Goal: Task Accomplishment & Management: Manage account settings

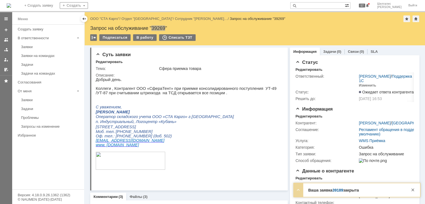
drag, startPoint x: 243, startPoint y: 100, endPoint x: 289, endPoint y: 149, distance: 66.8
click at [243, 100] on p at bounding box center [187, 97] width 183 height 4
click at [104, 17] on link "ООО "СТА Карго"" at bounding box center [104, 19] width 29 height 4
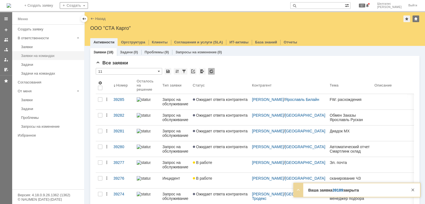
click at [45, 57] on div "Заявки на командах" at bounding box center [51, 56] width 60 height 4
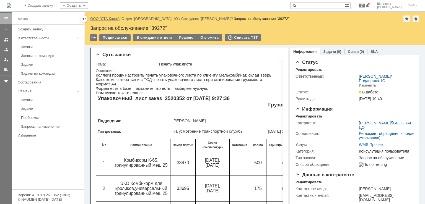
click at [106, 20] on link "ООО "СТА Карго"" at bounding box center [104, 19] width 29 height 4
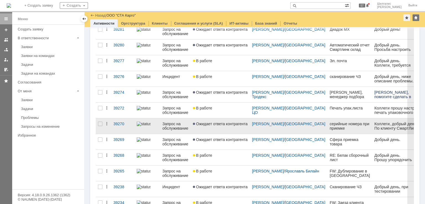
scroll to position [166, 0]
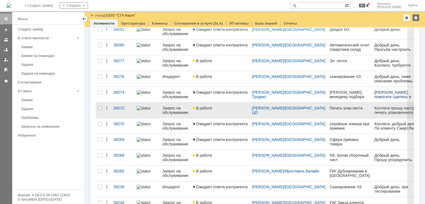
click at [226, 113] on link "В работе" at bounding box center [220, 110] width 59 height 15
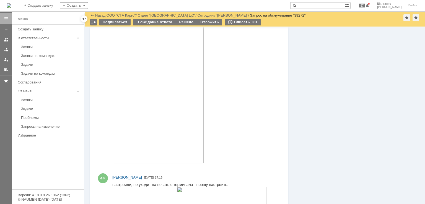
click at [161, 72] on img at bounding box center [159, 67] width 90 height 194
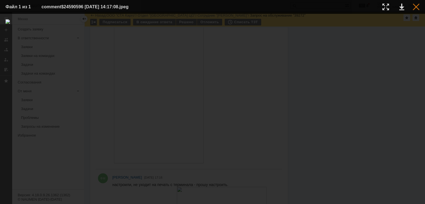
click at [418, 8] on div at bounding box center [416, 7] width 7 height 7
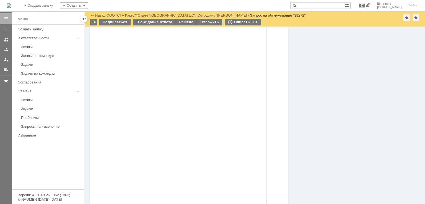
click at [216, 108] on img at bounding box center [222, 118] width 90 height 194
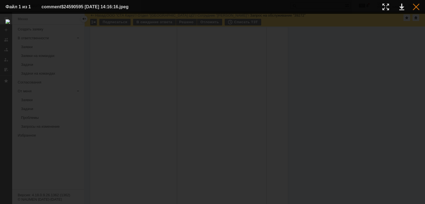
click at [415, 6] on div at bounding box center [416, 7] width 7 height 7
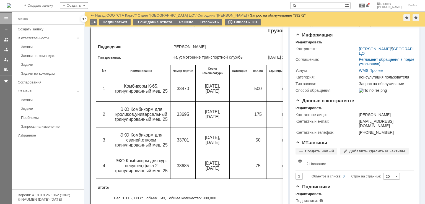
scroll to position [7, 0]
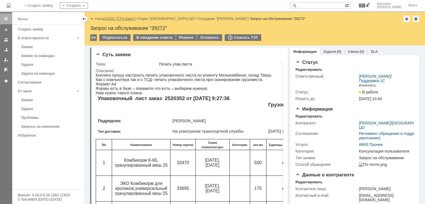
click at [127, 19] on link "ООО "СТА Карго"" at bounding box center [121, 19] width 29 height 4
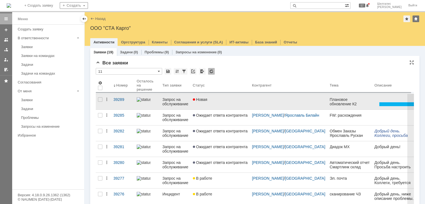
click at [218, 105] on link "Новая" at bounding box center [220, 101] width 59 height 15
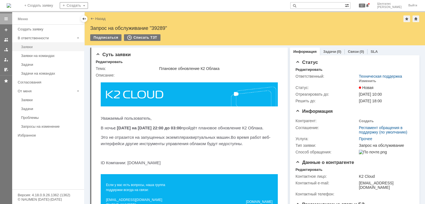
click at [37, 48] on div "Заявки" at bounding box center [51, 47] width 60 height 4
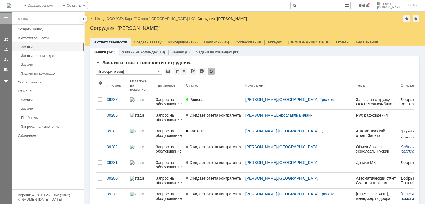
click at [124, 18] on link "ООО "СТА Карго"" at bounding box center [121, 19] width 29 height 4
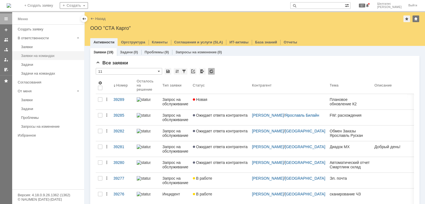
click at [39, 54] on div "Заявки на командах" at bounding box center [51, 56] width 60 height 4
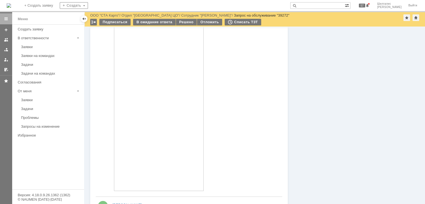
scroll to position [415, 0]
click at [160, 138] on img at bounding box center [159, 122] width 90 height 194
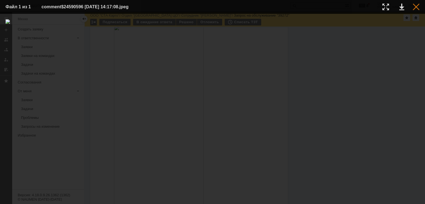
click at [417, 6] on div at bounding box center [416, 7] width 7 height 7
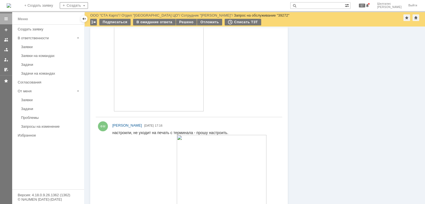
scroll to position [581, 0]
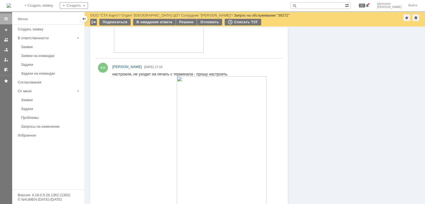
click at [207, 109] on img at bounding box center [222, 173] width 90 height 194
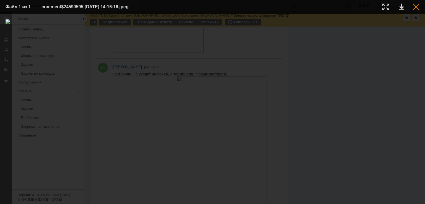
click at [417, 4] on div at bounding box center [416, 7] width 7 height 7
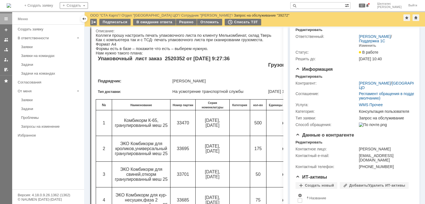
scroll to position [0, 0]
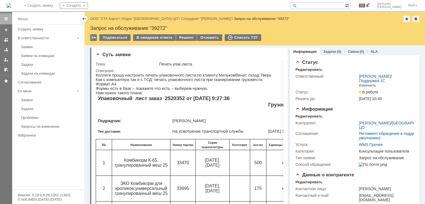
click at [327, 5] on input "text" at bounding box center [317, 5] width 55 height 7
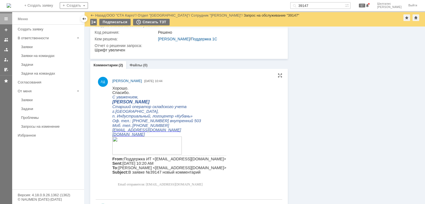
scroll to position [408, 0]
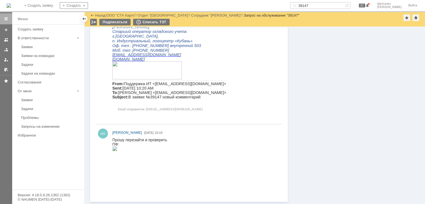
drag, startPoint x: 325, startPoint y: 4, endPoint x: 287, endPoint y: 5, distance: 37.6
click at [287, 5] on div "На домашнюю + Создать заявку Создать 39147 57 Шилгалис [PERSON_NAME]" at bounding box center [212, 6] width 425 height 12
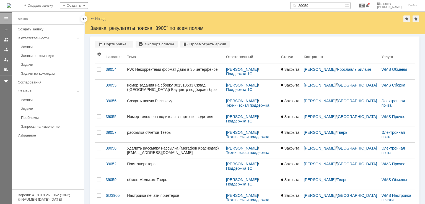
type input "39059"
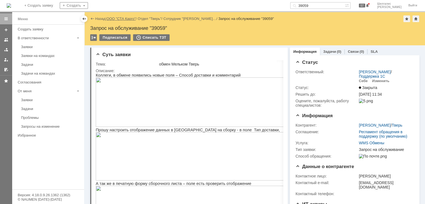
click at [128, 17] on link "ООО "СТА Карго"" at bounding box center [121, 19] width 29 height 4
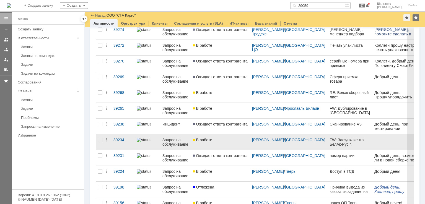
scroll to position [185, 0]
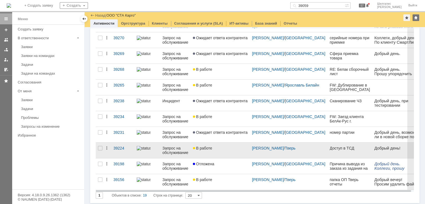
click at [223, 147] on div "В работе" at bounding box center [220, 148] width 55 height 4
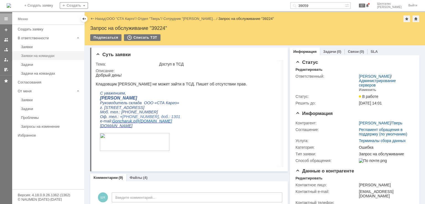
click at [47, 55] on div "Заявки на командах" at bounding box center [51, 56] width 60 height 4
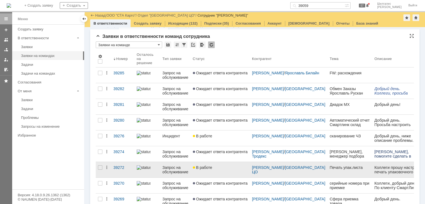
click at [227, 166] on div "В работе" at bounding box center [220, 167] width 55 height 4
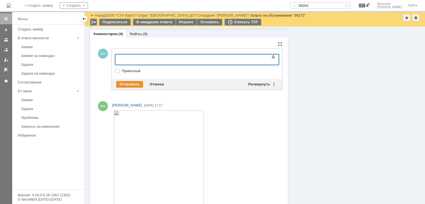
click at [130, 70] on label "Приватный" at bounding box center [200, 71] width 156 height 4
checkbox input "true"
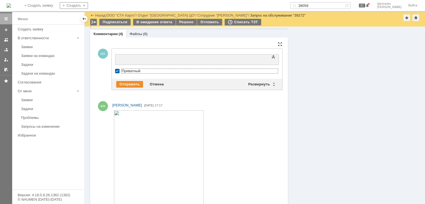
click at [130, 59] on div at bounding box center [160, 59] width 79 height 4
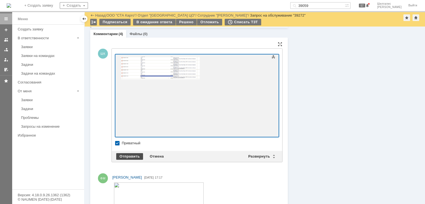
click at [134, 153] on div "Отправить" at bounding box center [129, 156] width 27 height 7
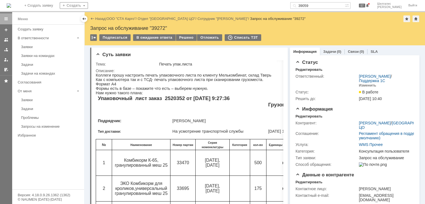
drag, startPoint x: 324, startPoint y: 123, endPoint x: 287, endPoint y: 9, distance: 119.1
click at [129, 18] on link "ООО "СТА Карго"" at bounding box center [121, 19] width 29 height 4
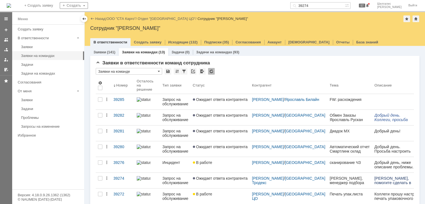
drag, startPoint x: 327, startPoint y: 6, endPoint x: 285, endPoint y: 9, distance: 41.9
click at [288, 8] on div "На домашнюю + Создать заявку Создать 39274 57 Шилгалис Кристина Выйти" at bounding box center [212, 6] width 425 height 12
type input "39231"
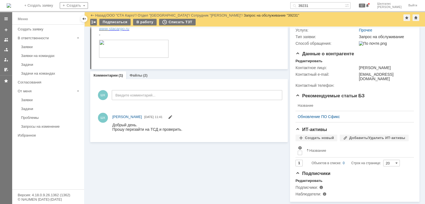
scroll to position [91, 0]
click at [234, 82] on div "Комментарии Добавить комментарий ШК Введите комментарий... 1 Всего комментариев…" at bounding box center [189, 111] width 198 height 63
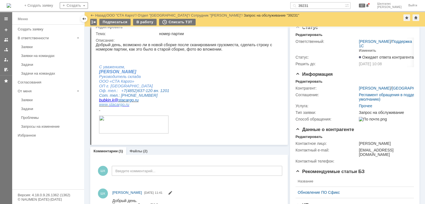
scroll to position [0, 0]
